Goal: Transaction & Acquisition: Purchase product/service

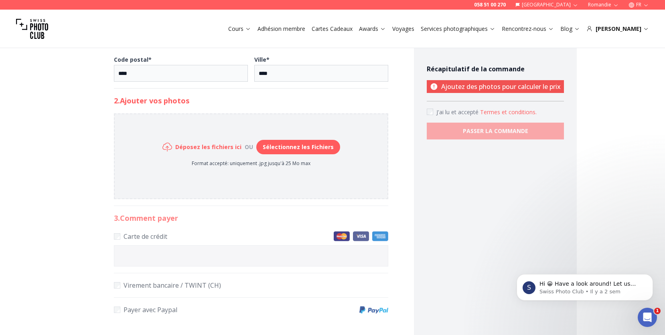
scroll to position [334, 0]
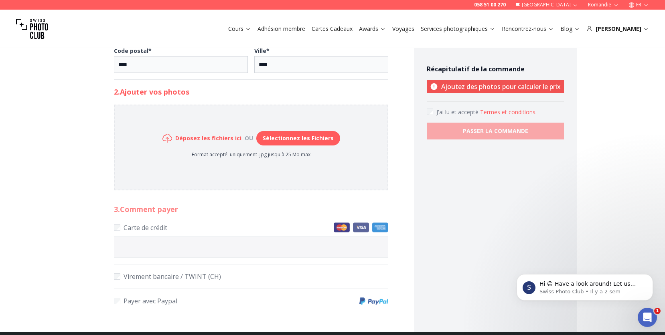
click at [280, 137] on button "Sélectionnez les Fichiers" at bounding box center [298, 138] width 84 height 14
type input "**********"
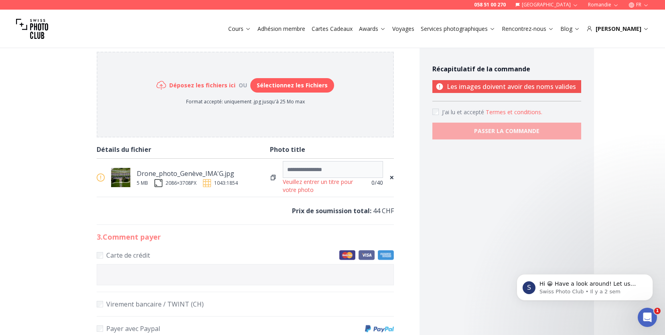
scroll to position [396, 0]
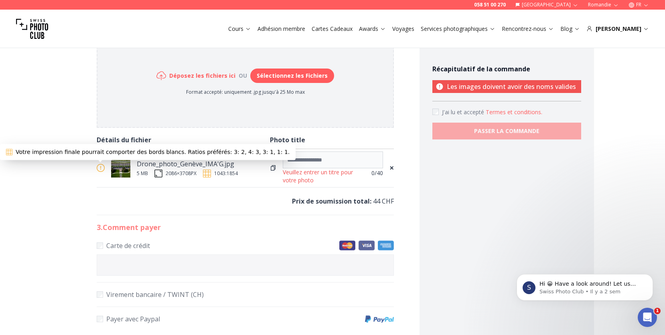
click at [100, 167] on img at bounding box center [101, 168] width 8 height 8
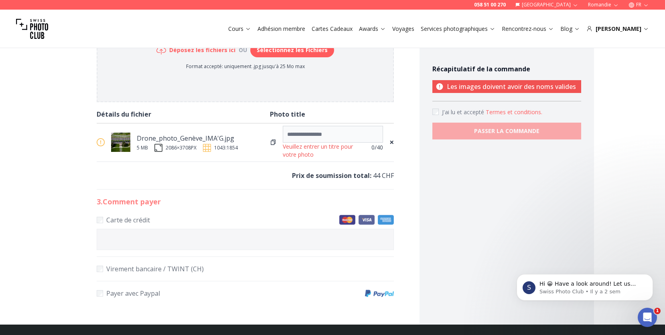
scroll to position [398, 0]
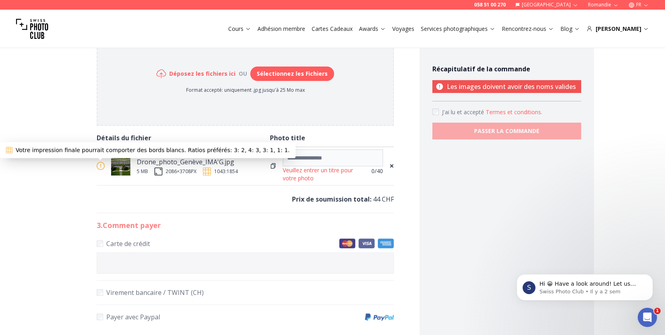
click at [102, 166] on img at bounding box center [101, 166] width 8 height 8
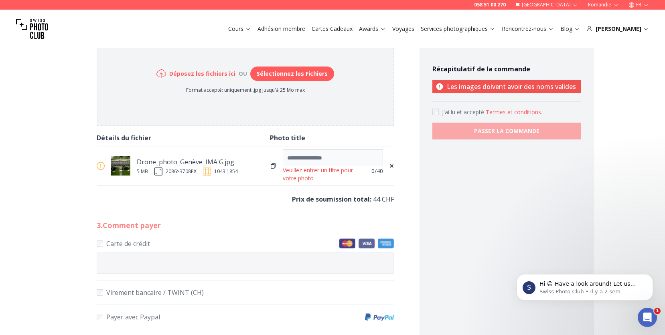
click at [102, 166] on img at bounding box center [101, 166] width 8 height 8
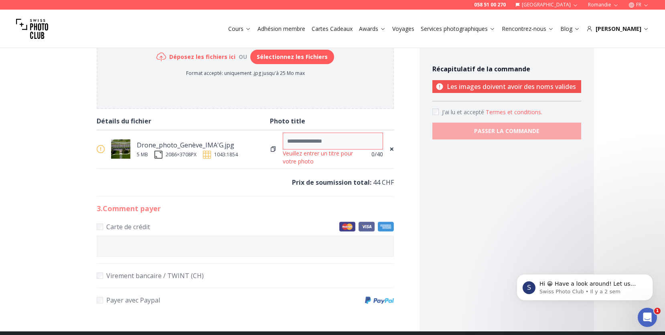
click at [335, 142] on input at bounding box center [333, 141] width 100 height 17
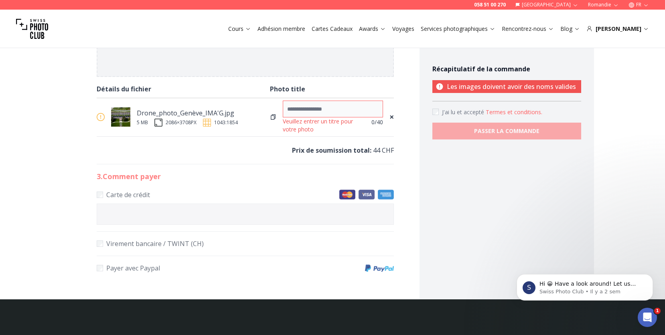
scroll to position [447, 0]
click at [330, 111] on input at bounding box center [333, 109] width 100 height 17
click at [315, 110] on input at bounding box center [333, 109] width 100 height 17
paste input "**********"
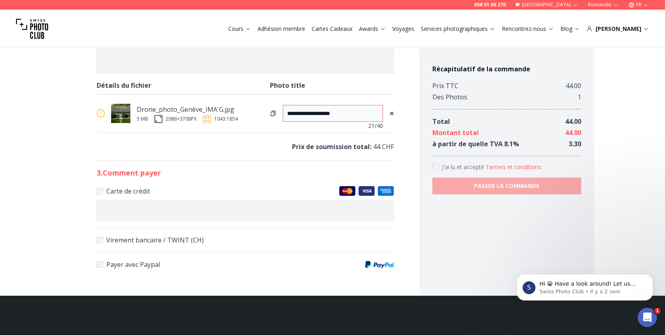
scroll to position [485, 0]
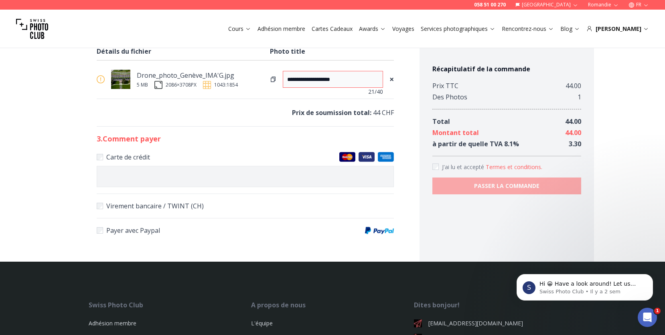
type input "**********"
click at [183, 207] on label "Virement bancaire / TWINT (CH)" at bounding box center [246, 206] width 298 height 11
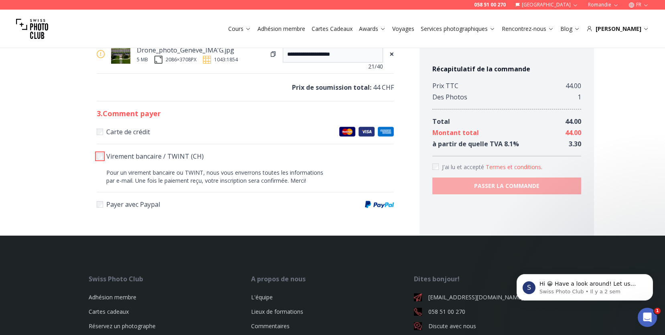
scroll to position [511, 0]
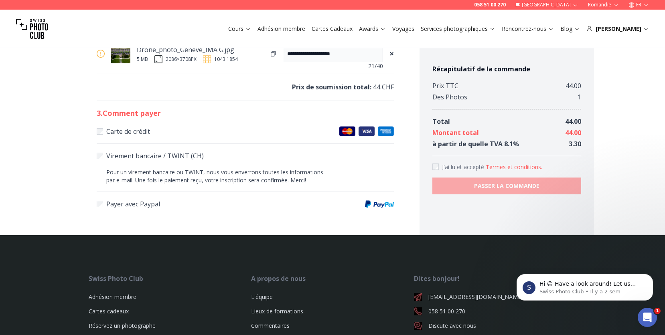
click at [116, 134] on label "Carte de crédit" at bounding box center [246, 131] width 298 height 11
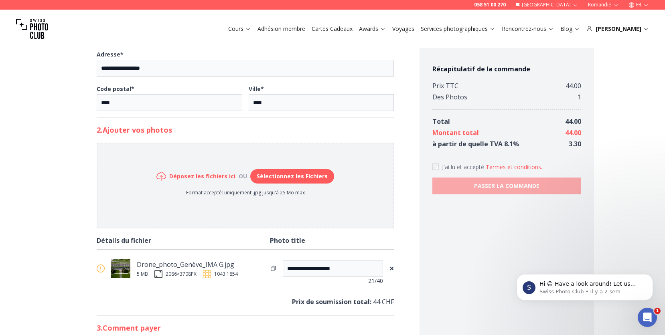
scroll to position [306, 0]
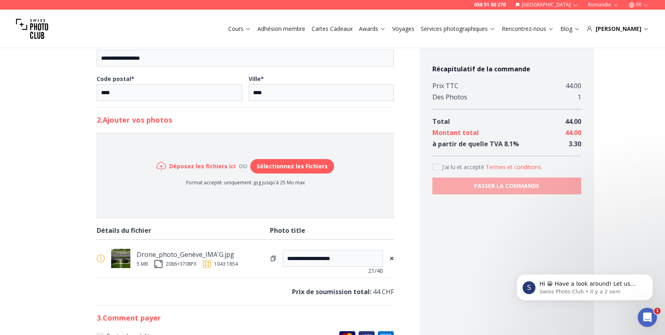
click at [159, 266] on img at bounding box center [158, 264] width 8 height 8
click at [143, 267] on div "5 MB" at bounding box center [142, 264] width 11 height 6
click at [206, 266] on img at bounding box center [207, 264] width 8 height 8
click at [100, 260] on img at bounding box center [101, 259] width 8 height 8
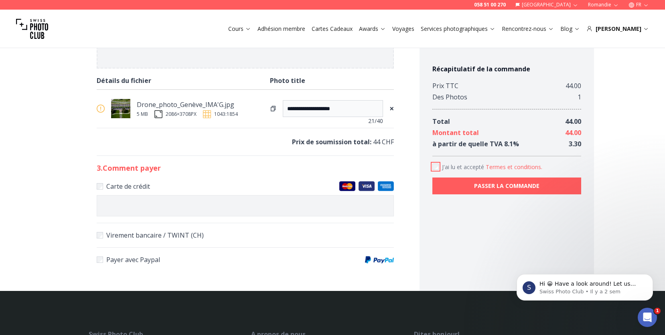
scroll to position [454, 0]
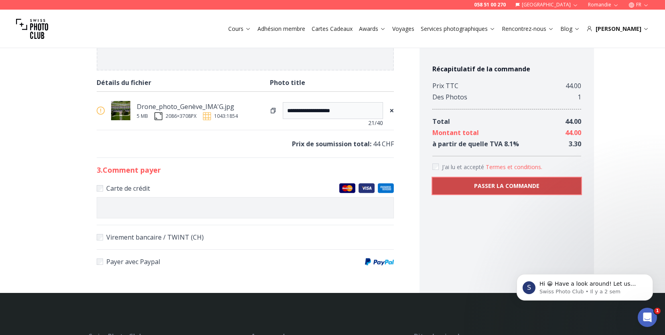
click at [467, 185] on button "PASSER LA COMMANDE" at bounding box center [507, 186] width 149 height 17
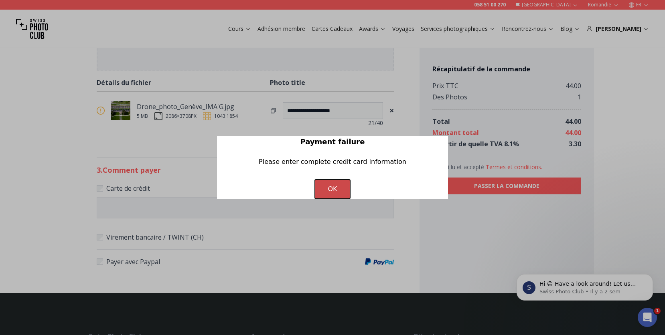
click at [337, 194] on button "OK" at bounding box center [332, 189] width 35 height 19
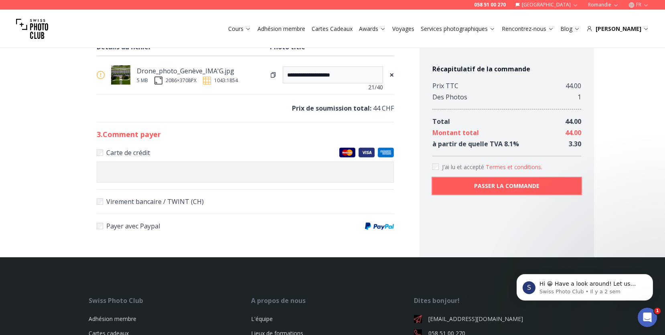
scroll to position [495, 0]
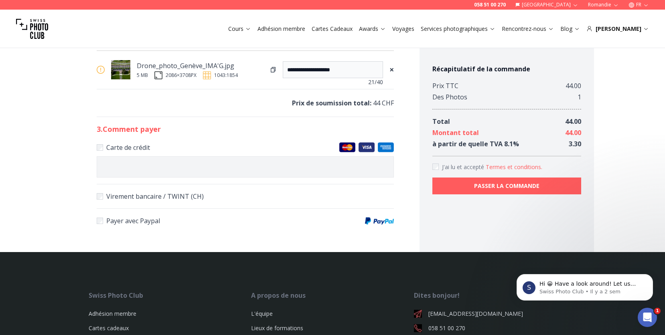
click at [193, 171] on div at bounding box center [246, 166] width 298 height 21
click at [345, 147] on img at bounding box center [347, 147] width 16 height 10
click at [180, 197] on label "Virement bancaire / TWINT (CH)" at bounding box center [246, 196] width 298 height 11
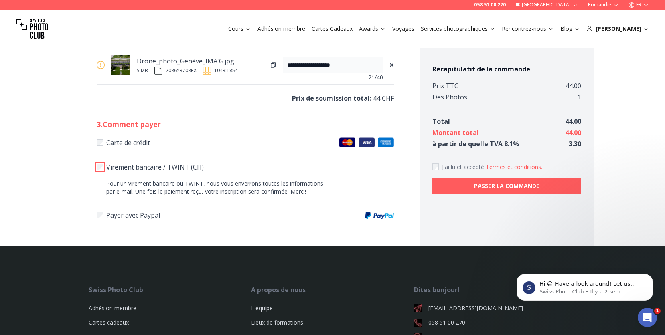
scroll to position [499, 0]
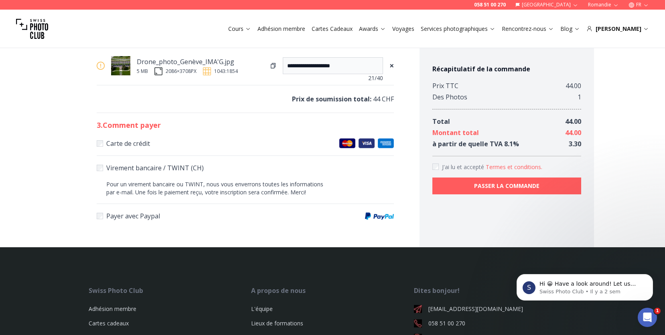
click at [126, 148] on label "Carte de crédit" at bounding box center [246, 143] width 298 height 11
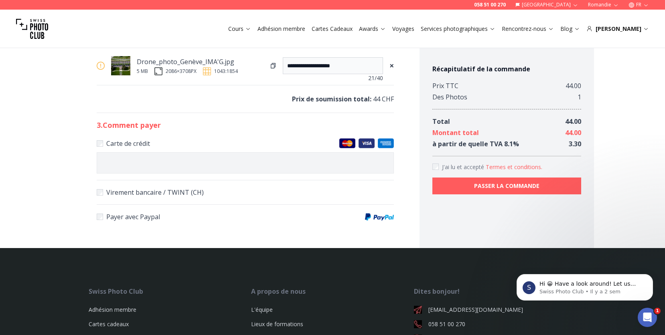
click at [162, 194] on label "Virement bancaire / TWINT (CH)" at bounding box center [246, 192] width 298 height 11
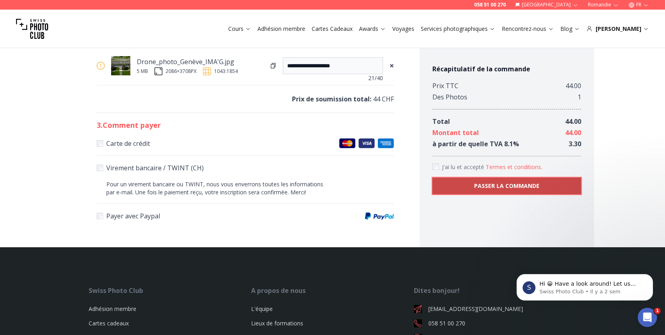
click at [496, 187] on b "PASSER LA COMMANDE" at bounding box center [506, 186] width 65 height 8
